Goal: Task Accomplishment & Management: Manage account settings

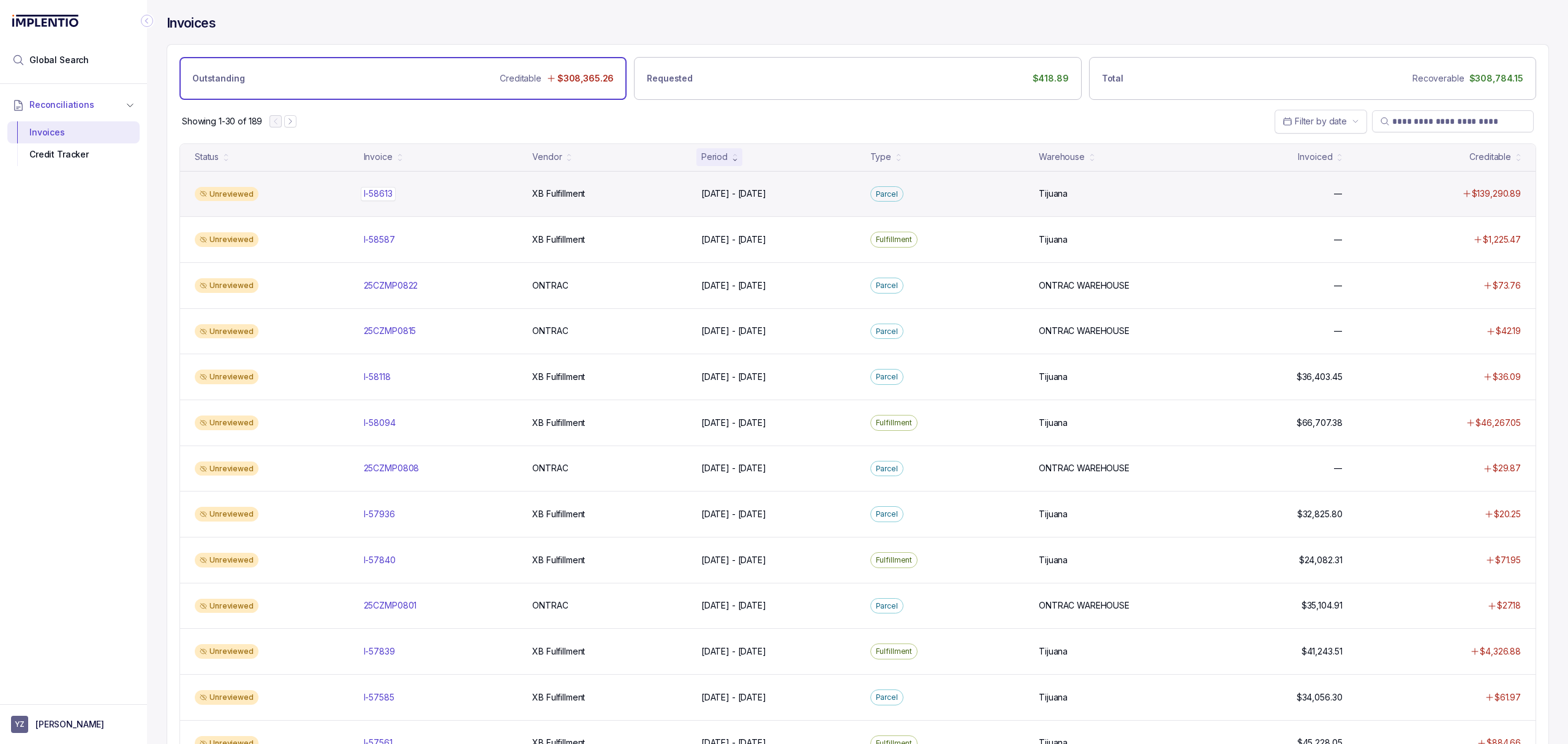
click at [392, 194] on p "I-58613" at bounding box center [378, 193] width 35 height 13
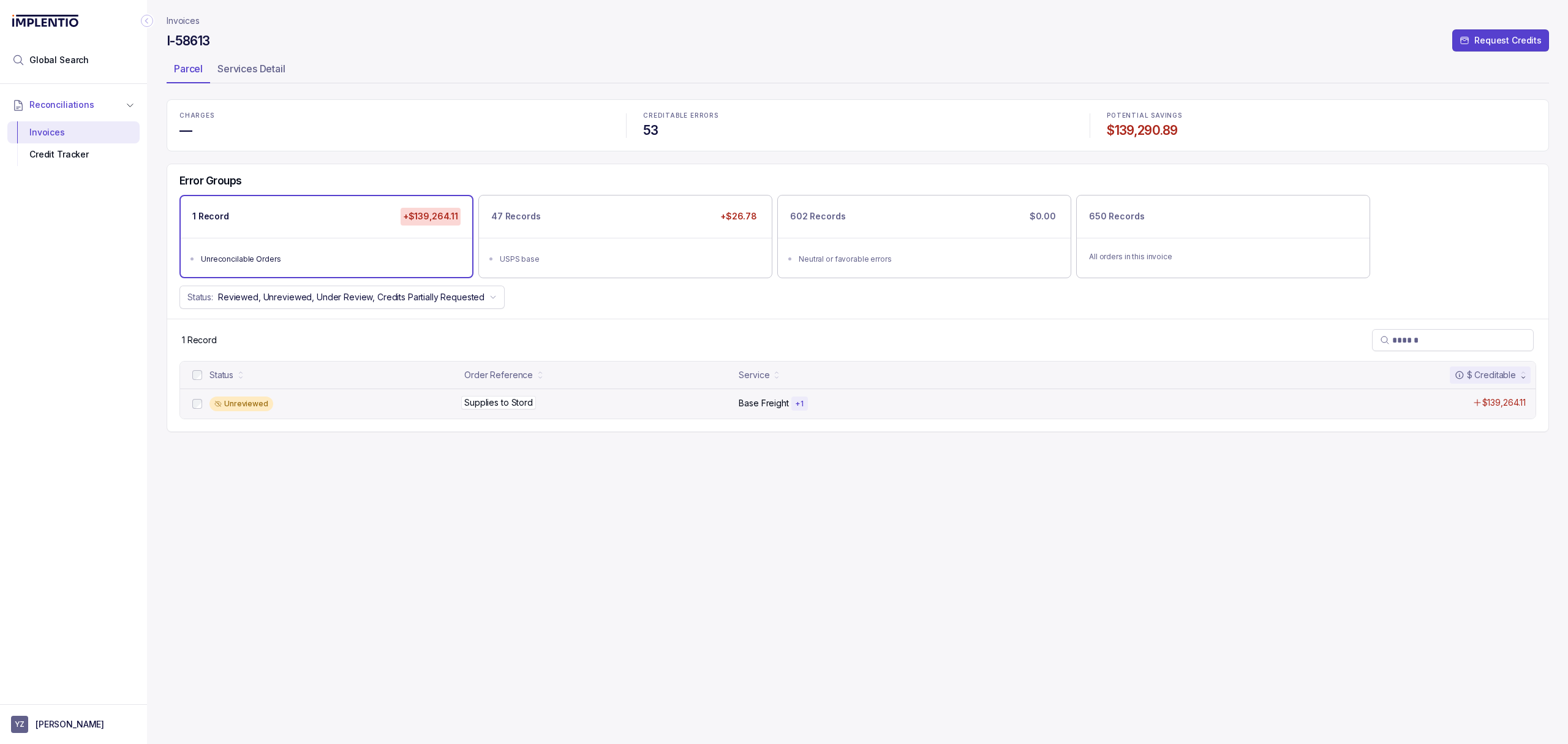
click at [501, 407] on p "Supplies to Stord" at bounding box center [498, 403] width 75 height 13
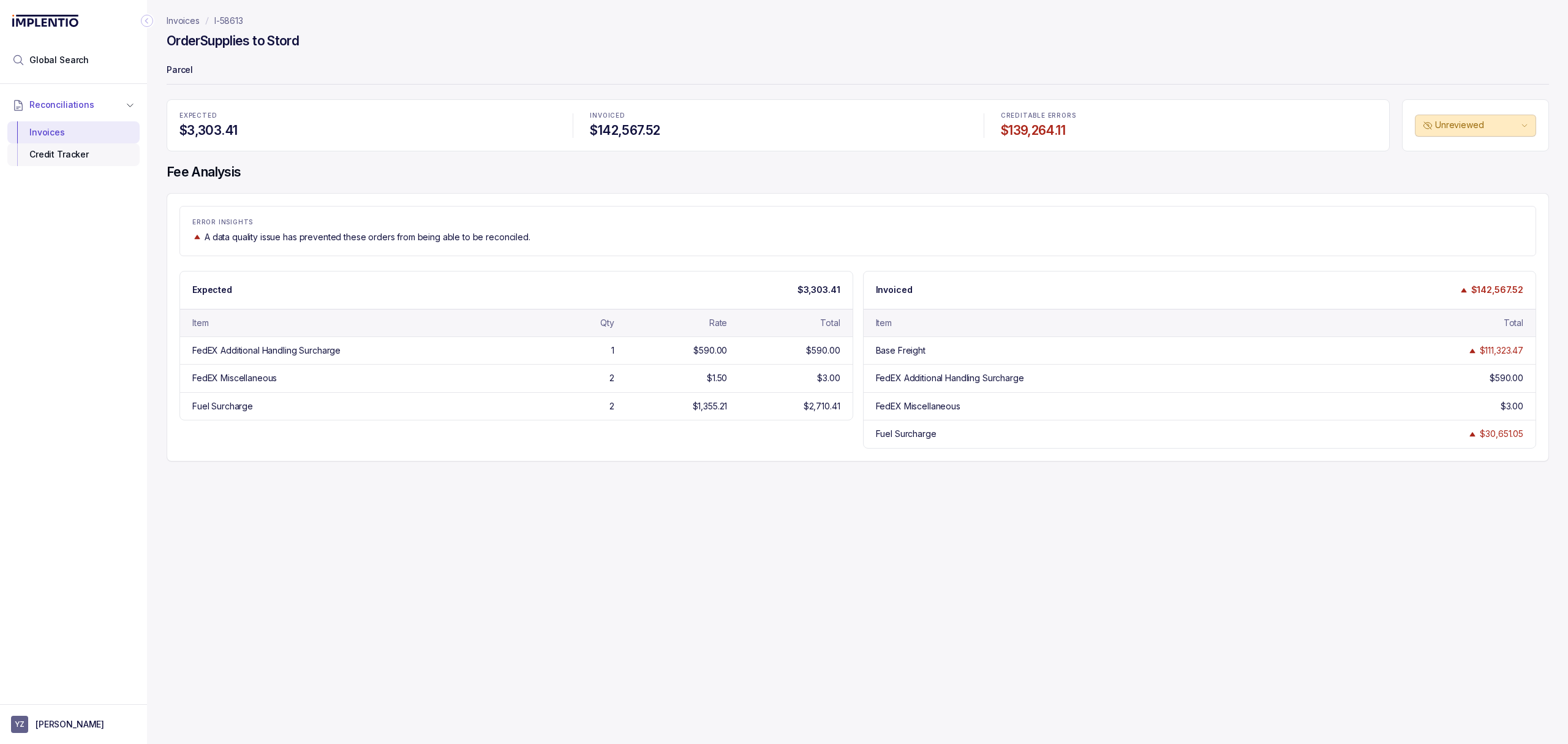
click at [78, 159] on div "Credit Tracker" at bounding box center [73, 154] width 113 height 22
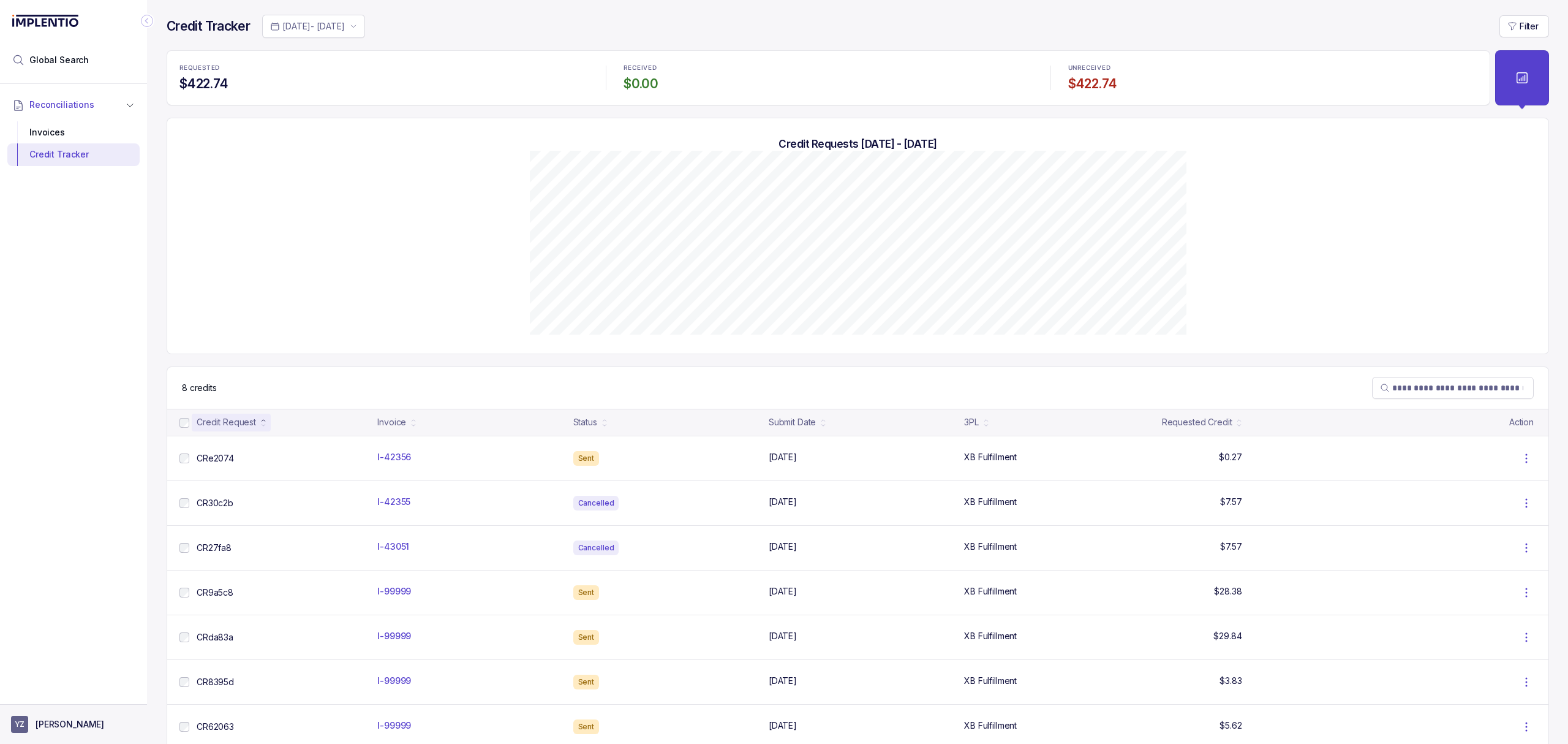
click at [67, 731] on button "YZ [PERSON_NAME]" at bounding box center [73, 724] width 125 height 17
click at [73, 705] on div "Logout" at bounding box center [74, 697] width 117 height 15
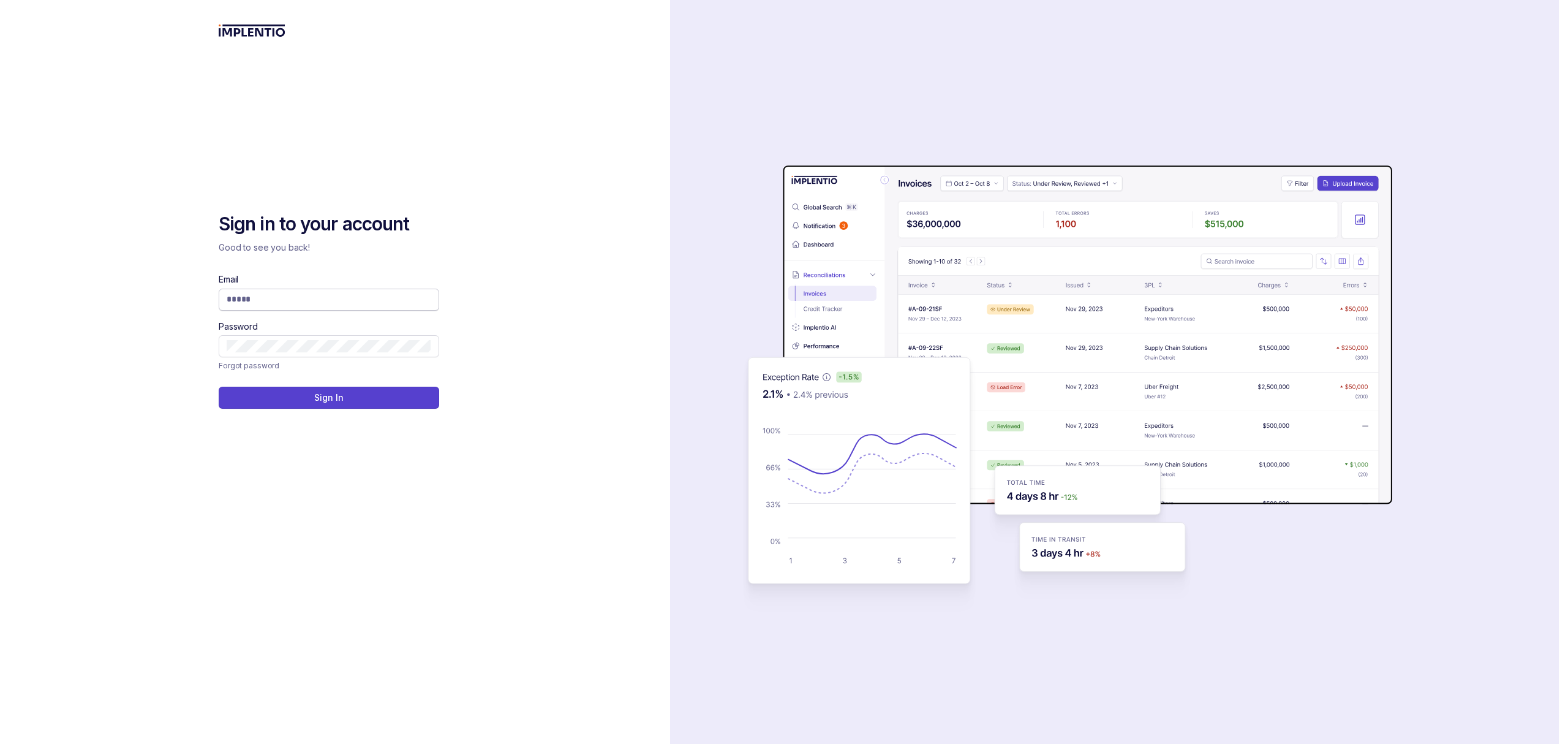
click at [329, 305] on input "Email" at bounding box center [329, 298] width 205 height 12
type input "**********"
